Goal: Find contact information: Find contact information

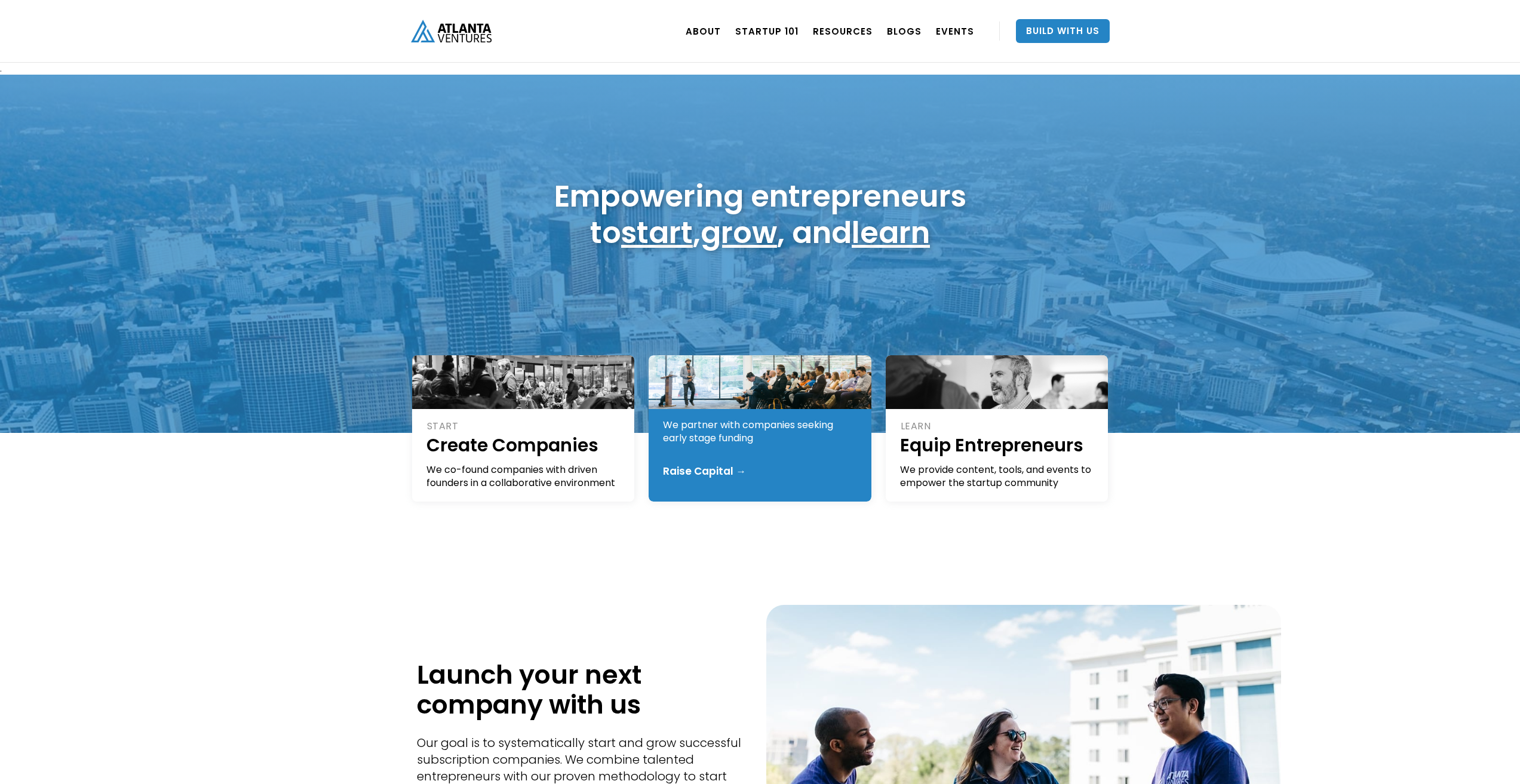
click at [714, 467] on div "Raise Capital →" at bounding box center [704, 471] width 83 height 12
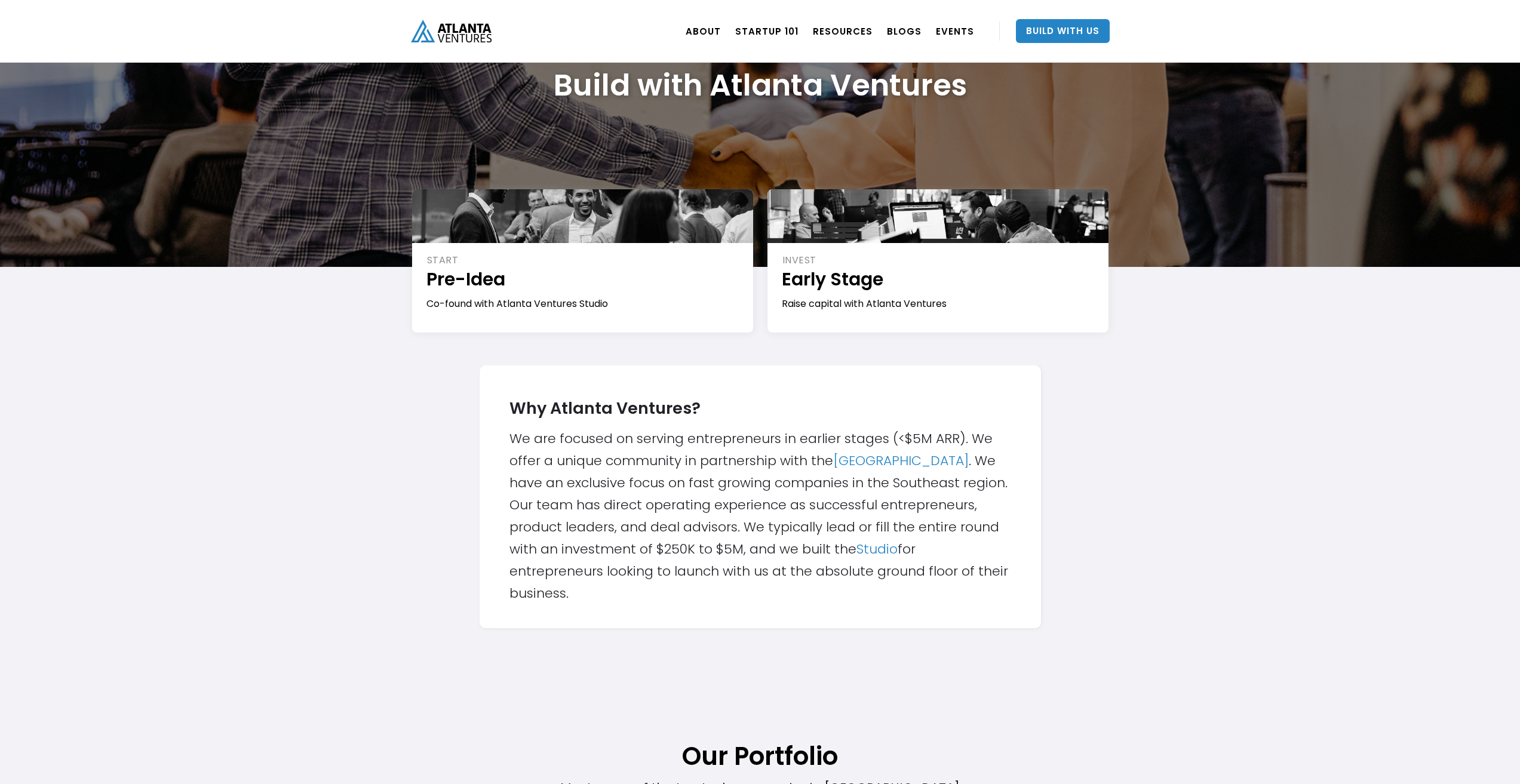
scroll to position [179, 0]
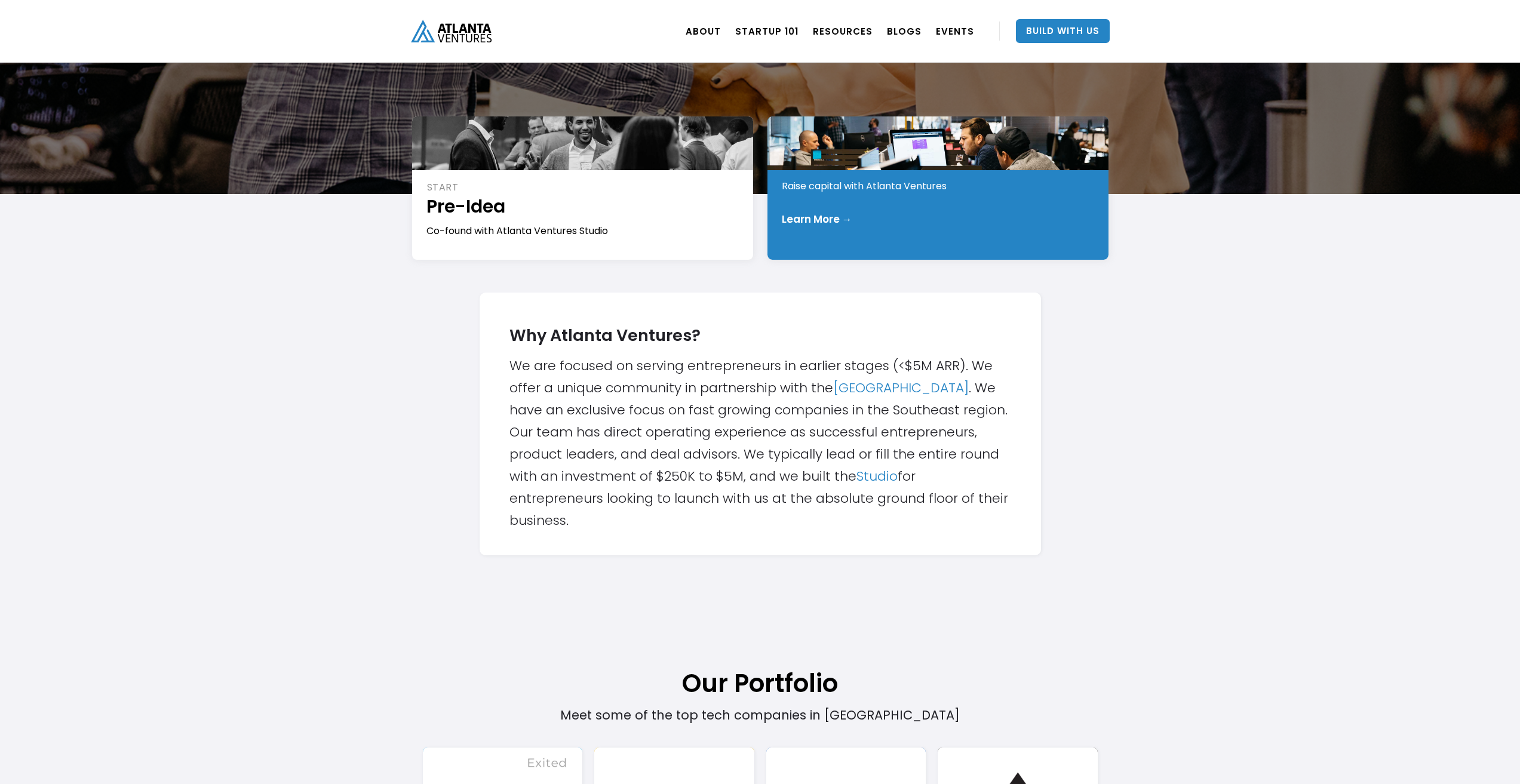
click at [840, 218] on div "Learn More →" at bounding box center [817, 219] width 70 height 12
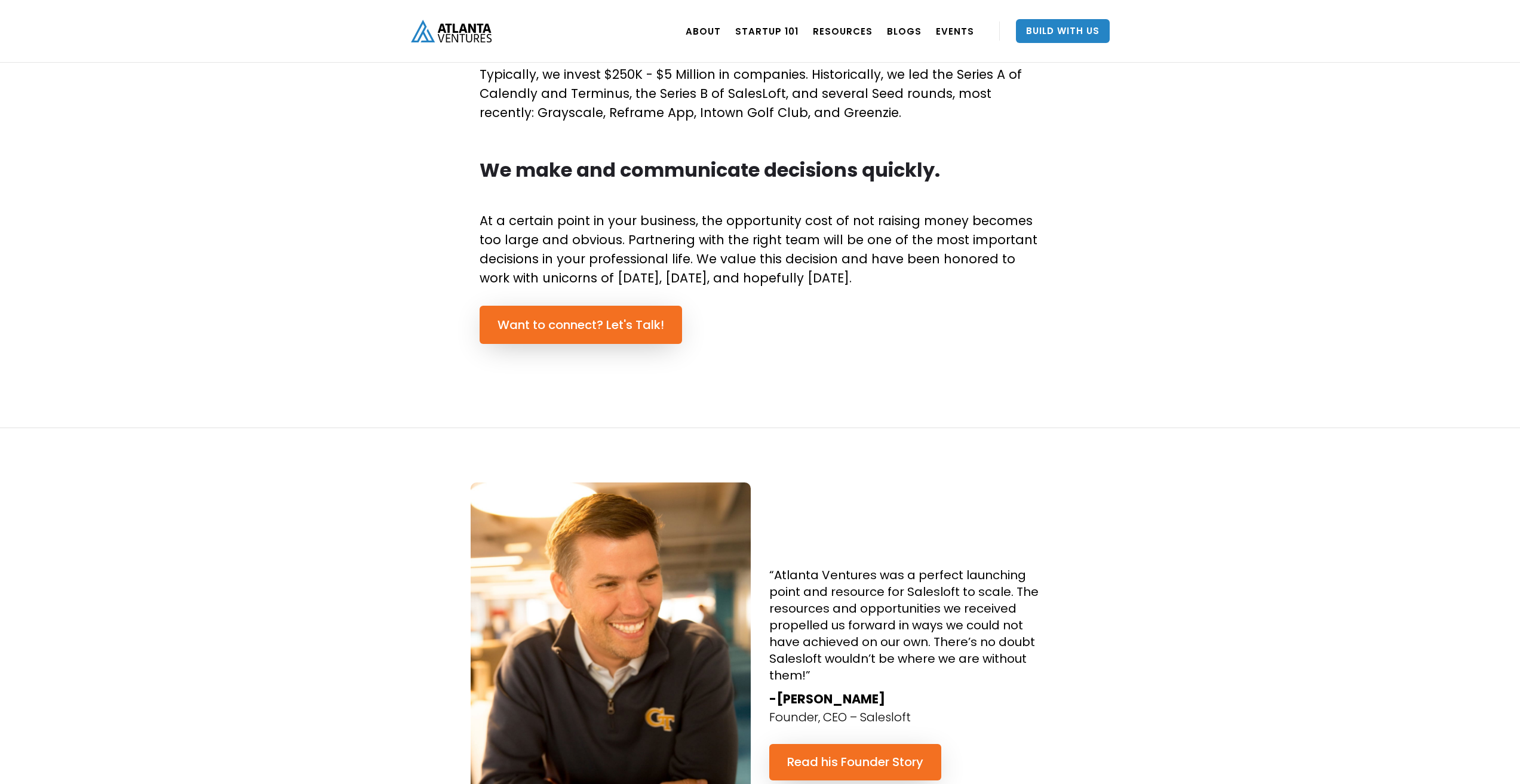
scroll to position [597, 0]
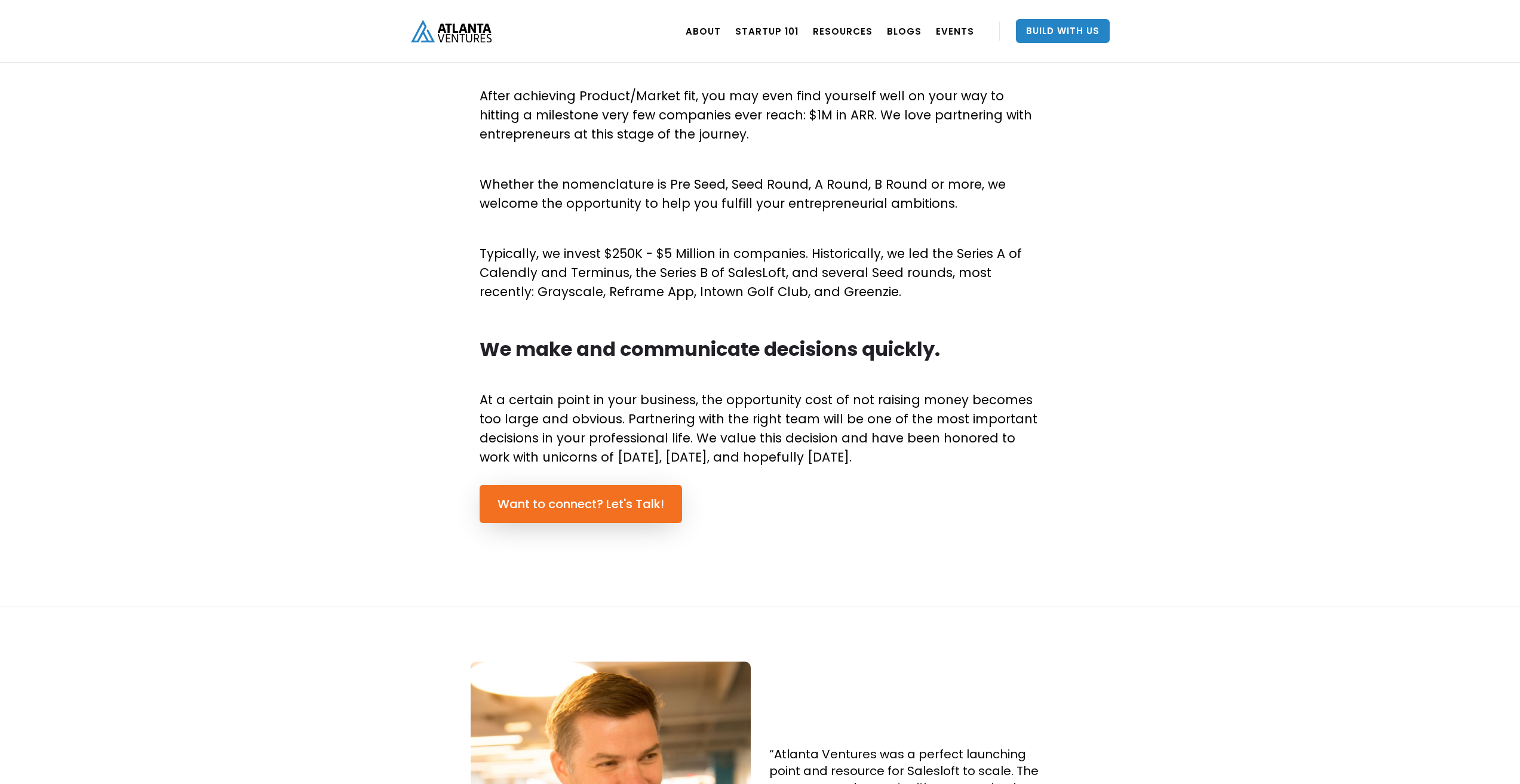
click at [600, 499] on link "Want to connect? Let's Talk!" at bounding box center [580, 503] width 202 height 38
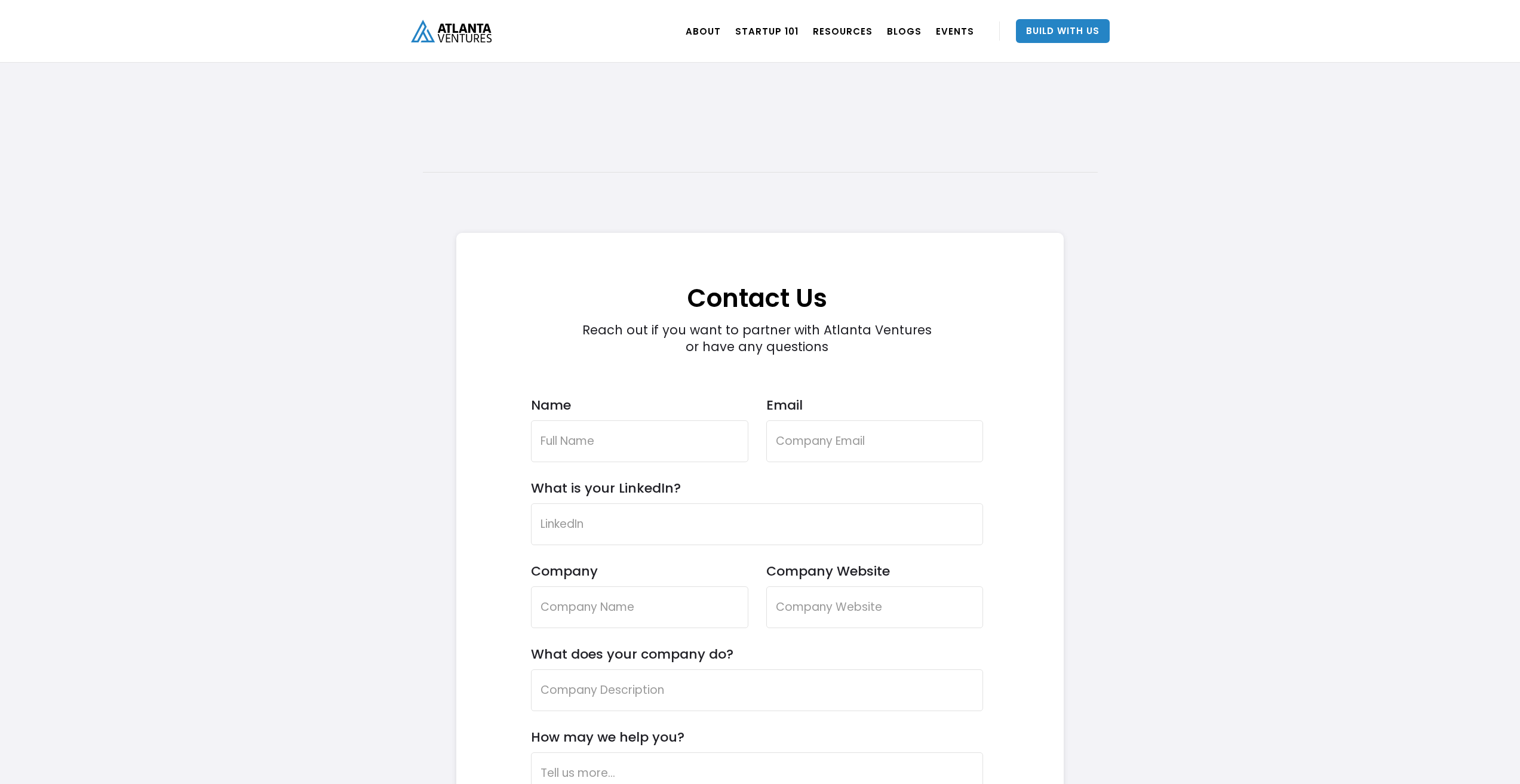
scroll to position [3228, 0]
